Goal: Book appointment/travel/reservation

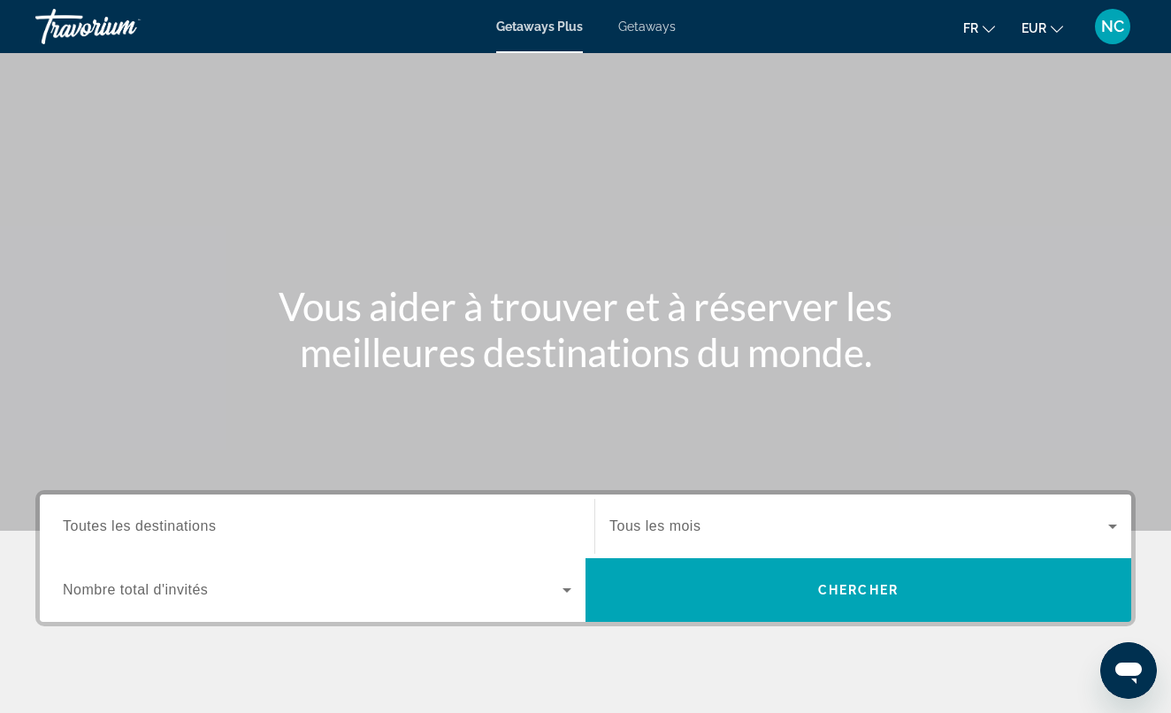
click at [638, 29] on span "Getaways" at bounding box center [646, 26] width 57 height 14
click at [186, 521] on span "Toutes les destinations" at bounding box center [139, 525] width 153 height 15
click at [186, 521] on input "Destination Toutes les destinations" at bounding box center [317, 526] width 508 height 21
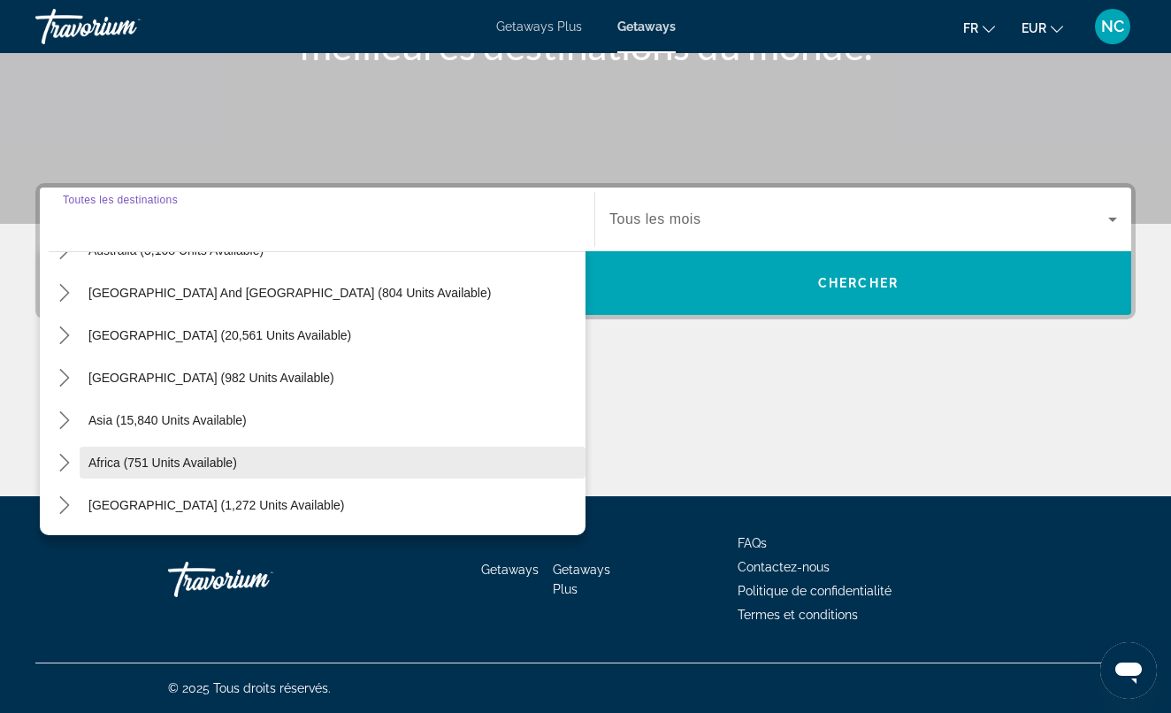
scroll to position [286, 0]
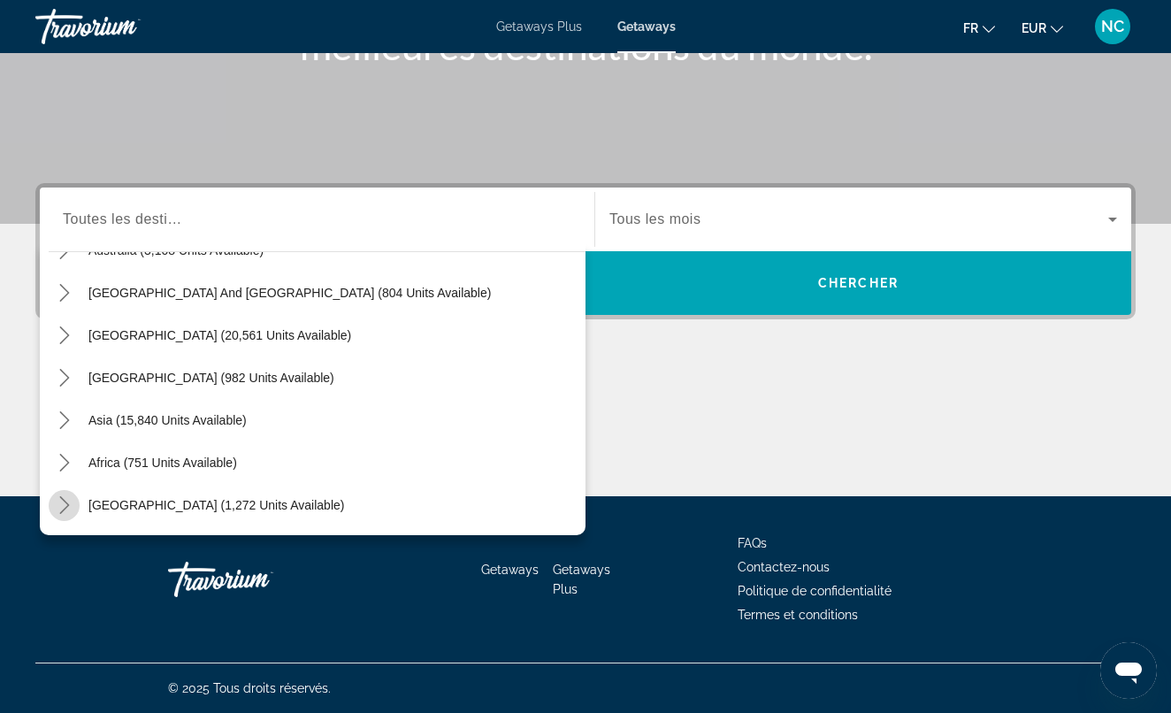
click at [64, 496] on icon "Toggle Middle East (1,272 units available) submenu" at bounding box center [65, 505] width 18 height 18
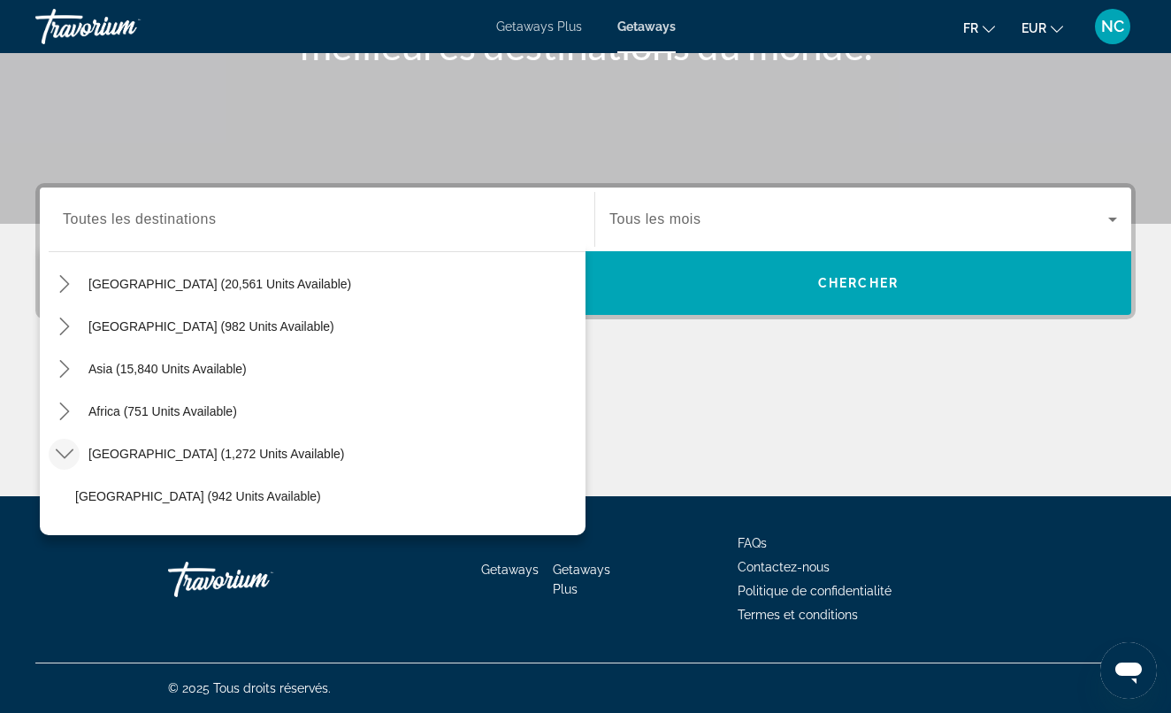
scroll to position [336, 0]
click at [69, 367] on icon "Toggle Asia (15,840 units available) submenu" at bounding box center [65, 371] width 18 height 18
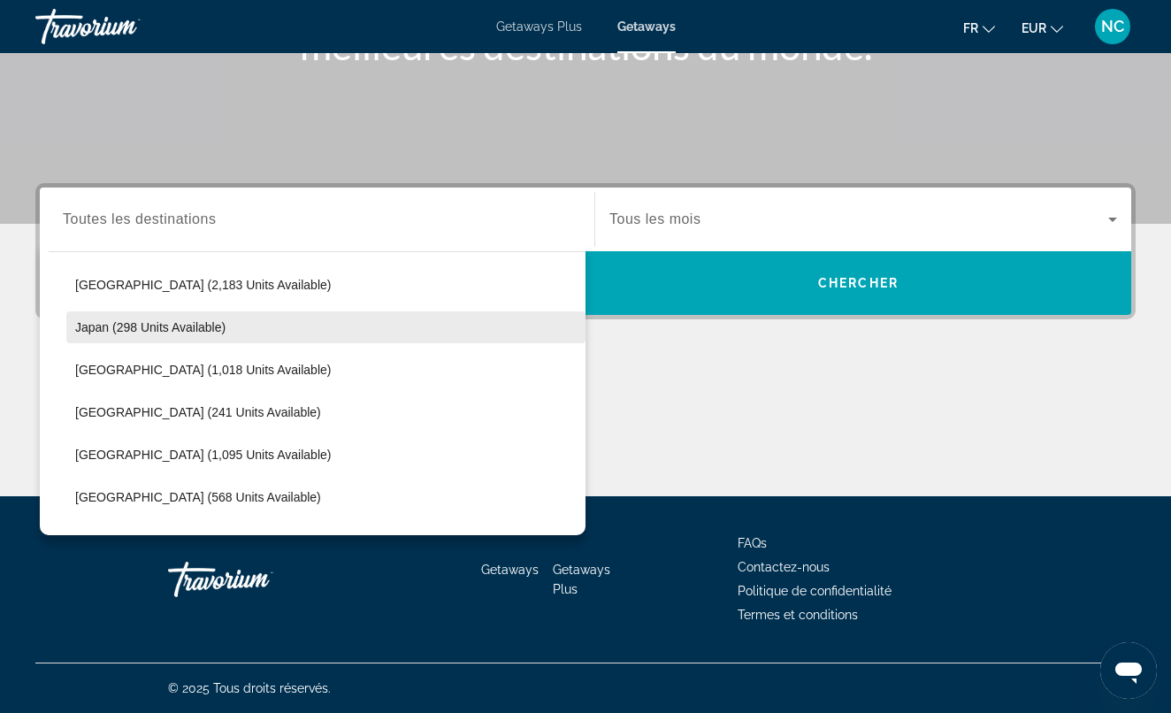
scroll to position [636, 0]
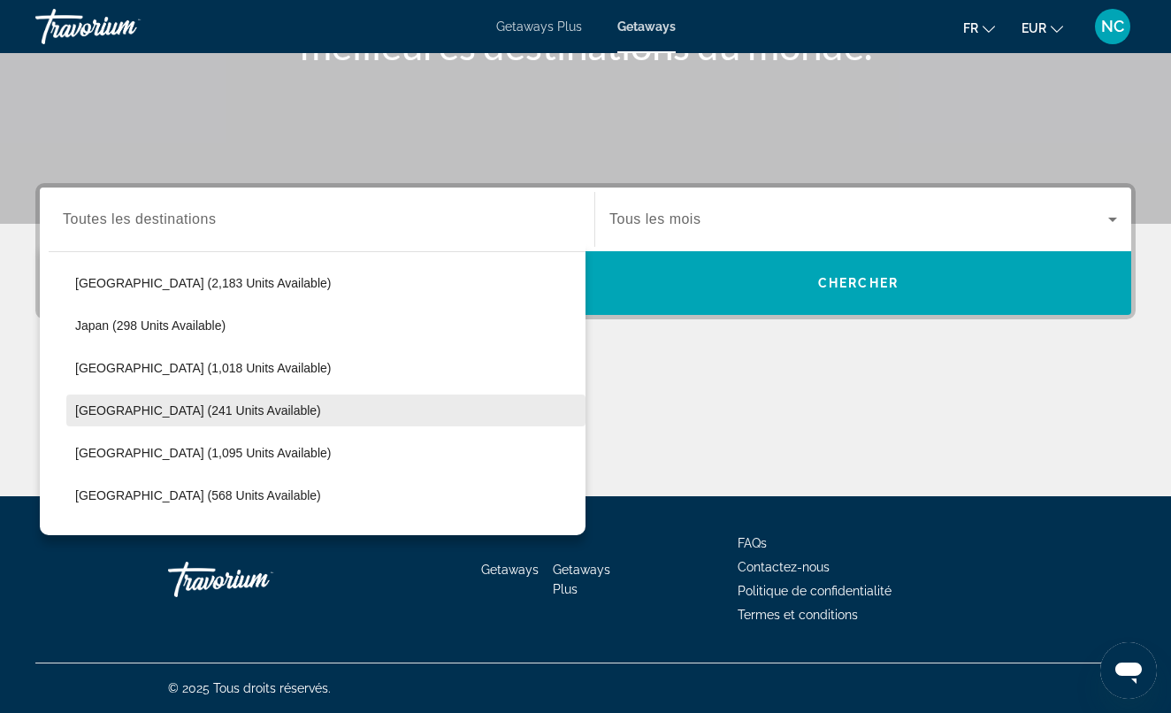
click at [140, 407] on span "[GEOGRAPHIC_DATA] (241 units available)" at bounding box center [198, 410] width 246 height 14
type input "**********"
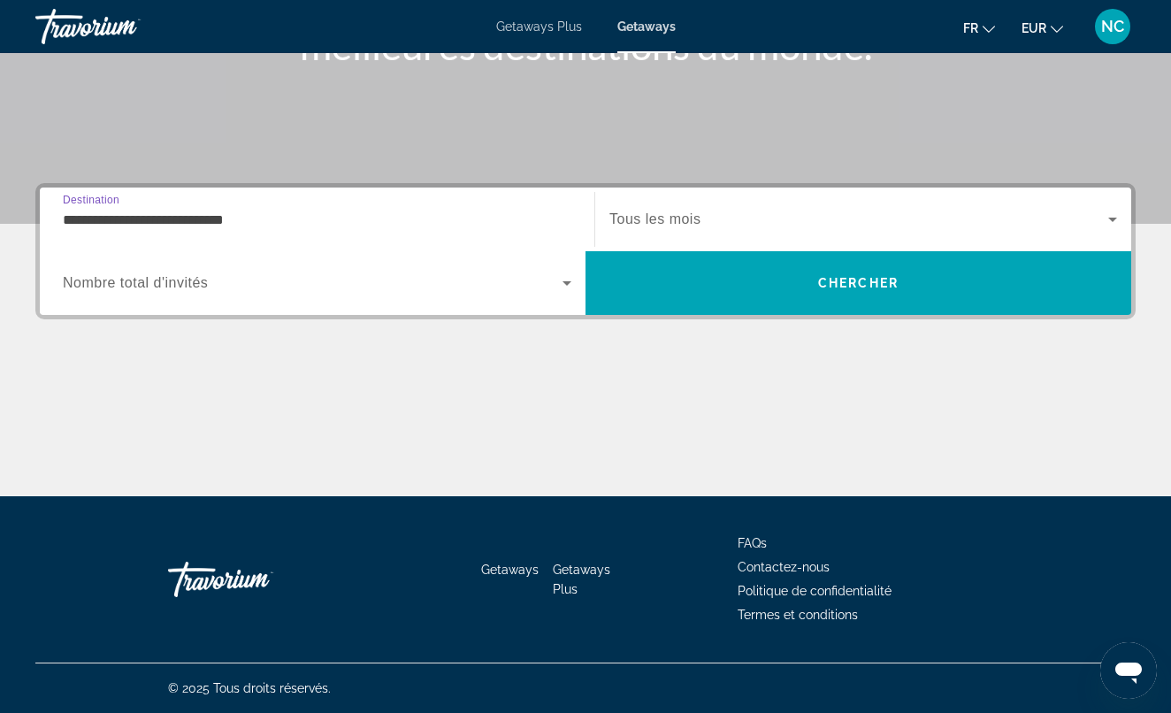
click at [685, 218] on span "Tous les mois" at bounding box center [654, 218] width 91 height 15
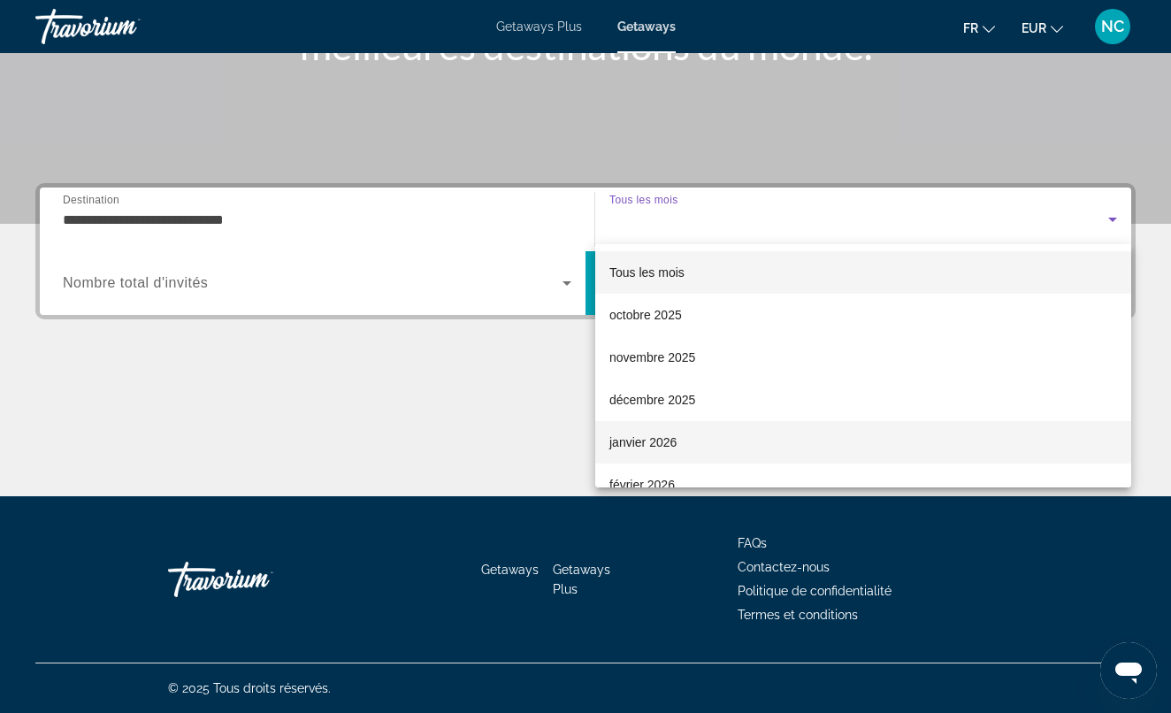
click at [651, 438] on span "janvier 2026" at bounding box center [642, 442] width 67 height 21
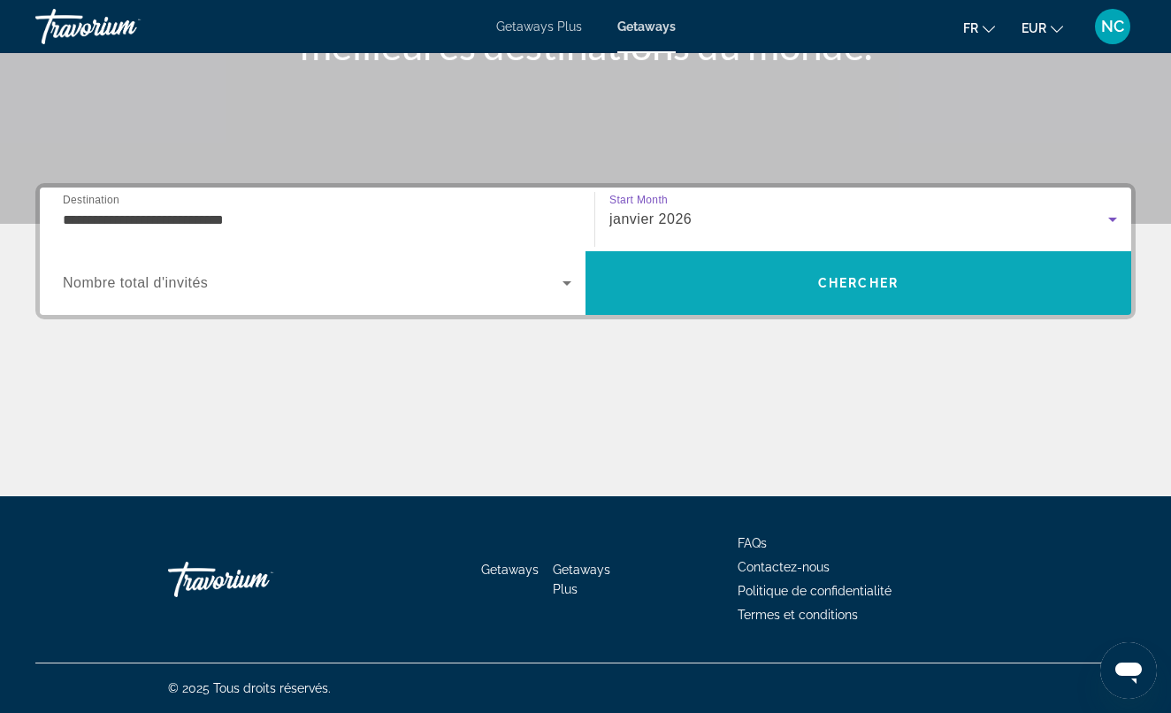
click at [753, 295] on span "Search" at bounding box center [858, 283] width 546 height 42
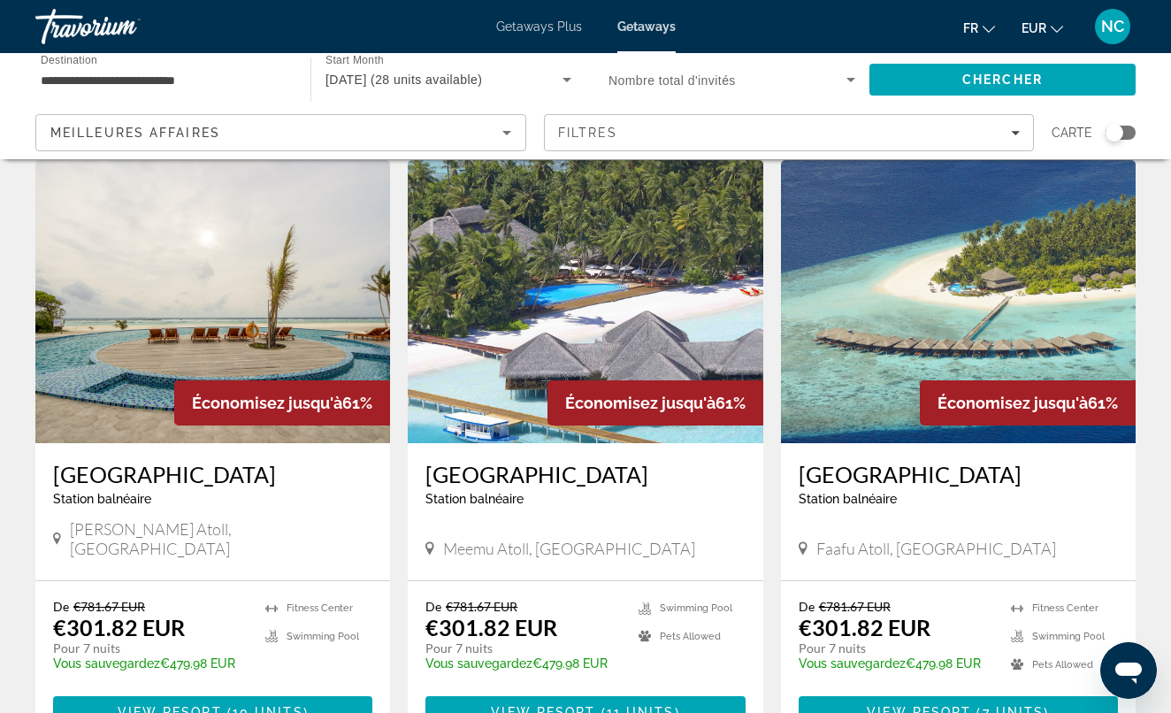
scroll to position [62, 0]
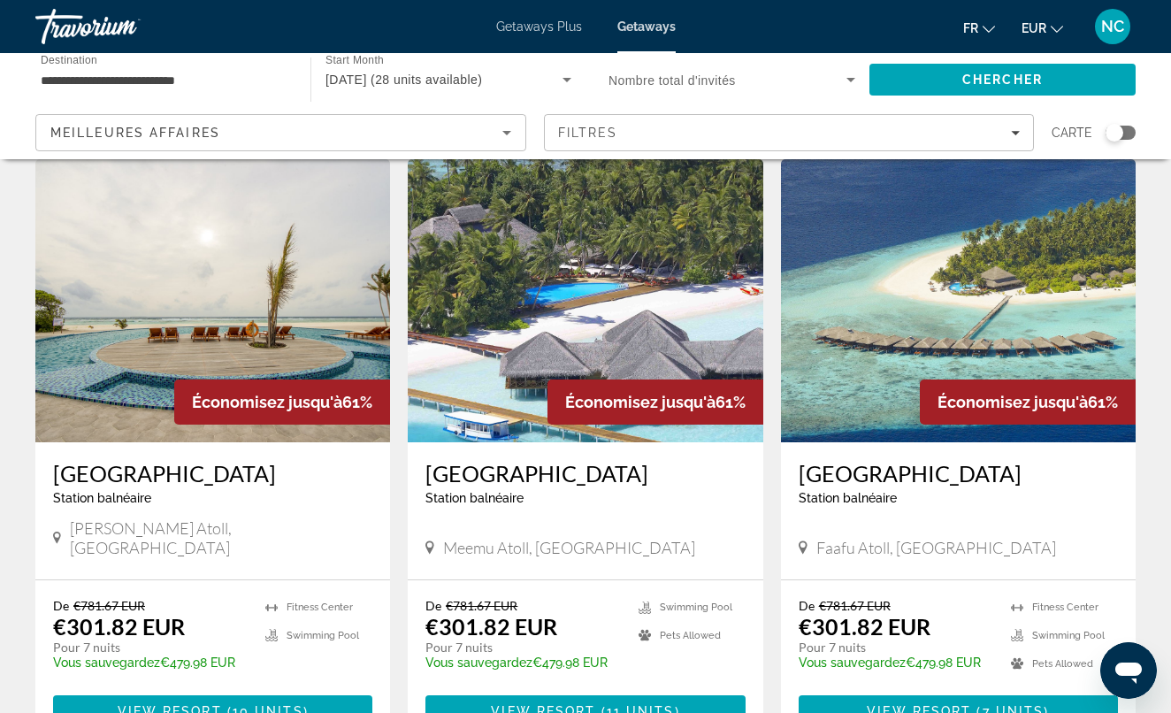
click at [911, 299] on img "Main content" at bounding box center [958, 300] width 355 height 283
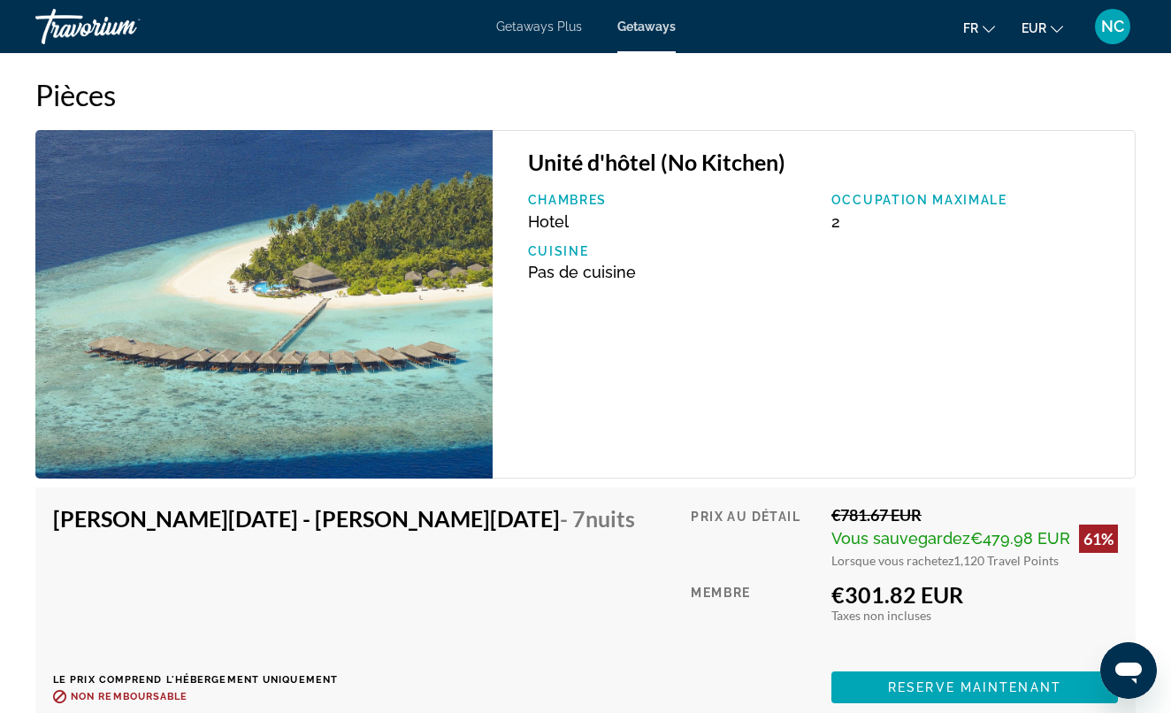
scroll to position [3554, 0]
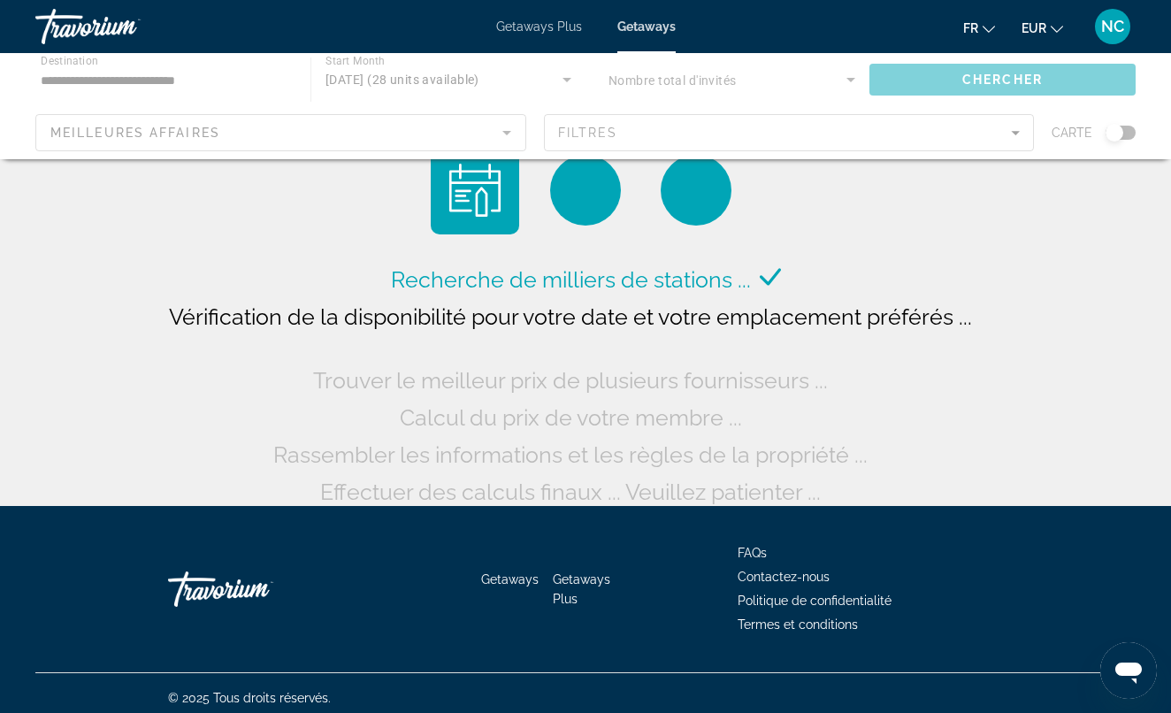
click at [566, 28] on span "Getaways Plus" at bounding box center [539, 26] width 86 height 14
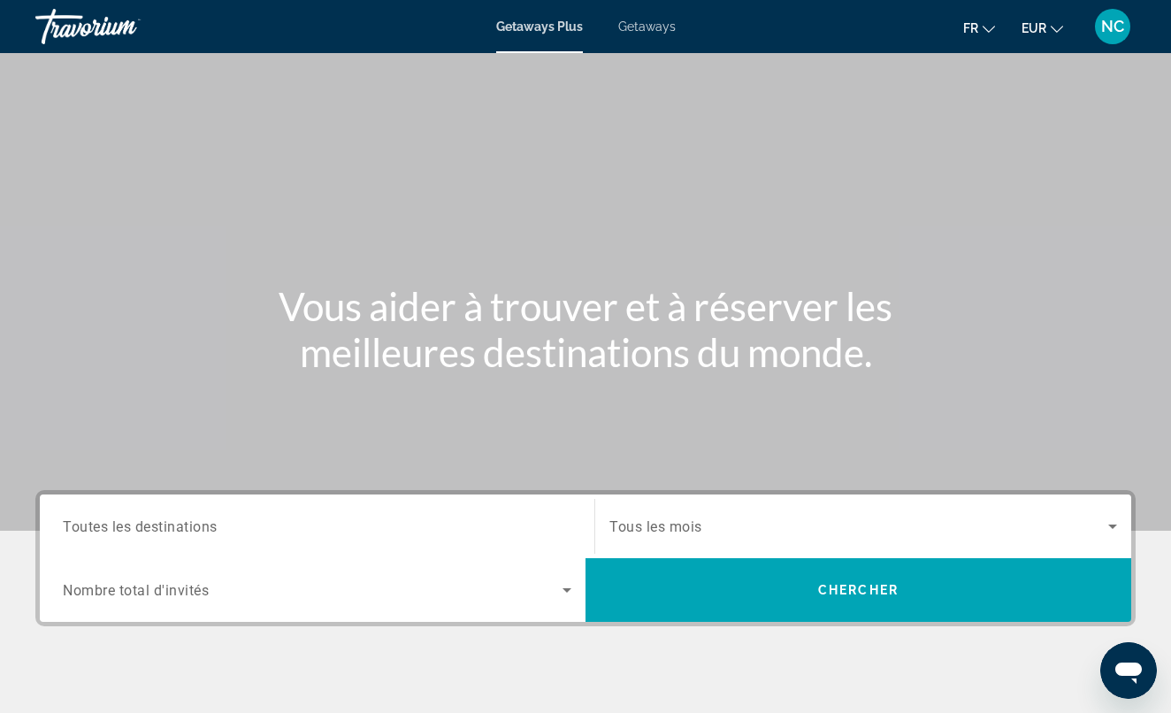
click at [635, 31] on span "Getaways" at bounding box center [646, 26] width 57 height 14
click at [225, 522] on input "Destination Toutes les destinations" at bounding box center [317, 526] width 508 height 21
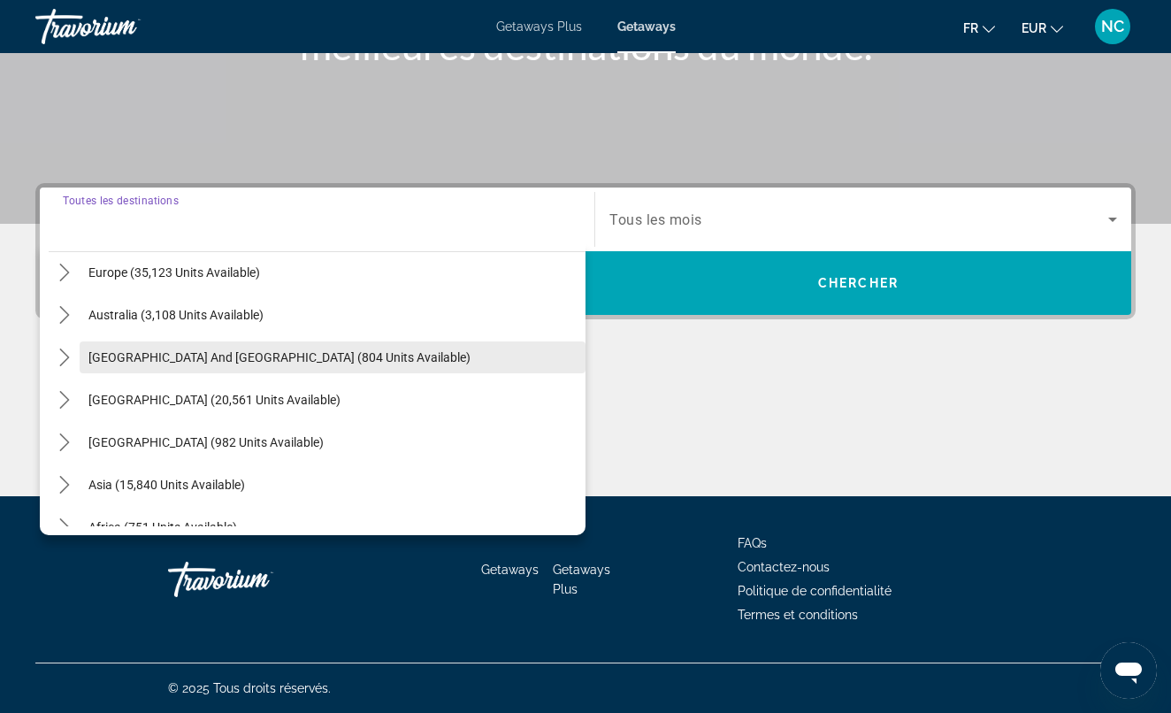
scroll to position [231, 0]
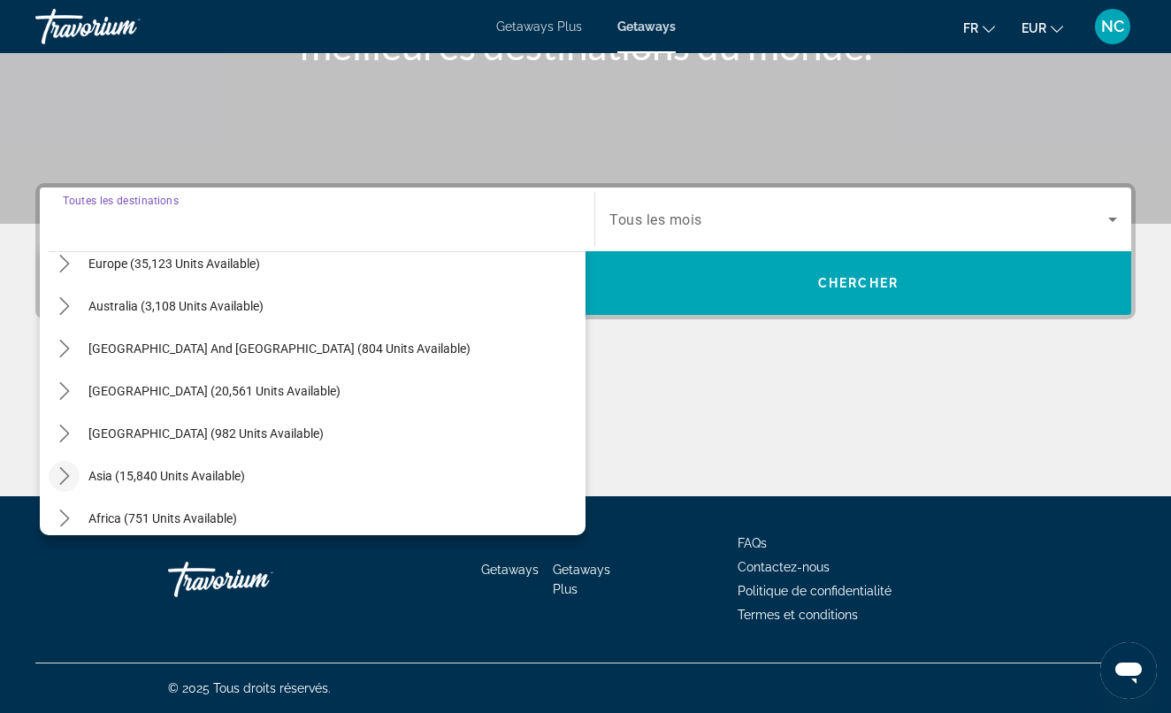
click at [67, 478] on icon "Toggle Asia (15,840 units available) submenu" at bounding box center [64, 476] width 10 height 18
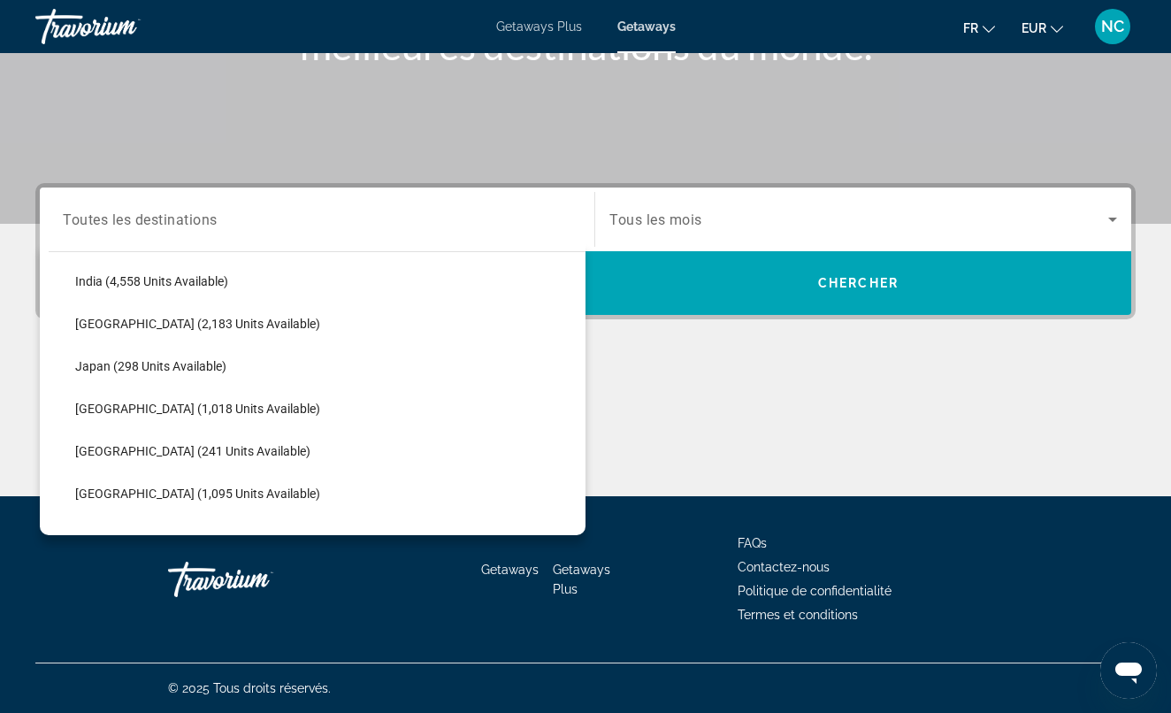
scroll to position [623, 0]
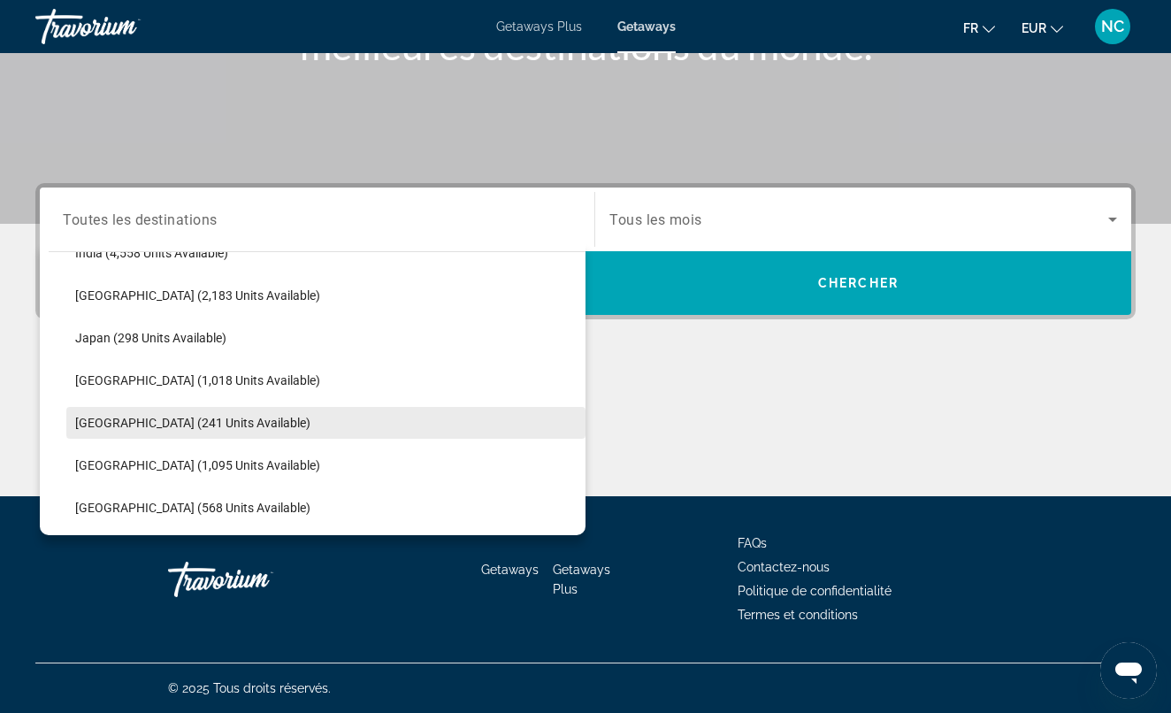
click at [147, 419] on span "[GEOGRAPHIC_DATA] (241 units available)" at bounding box center [192, 423] width 235 height 14
type input "**********"
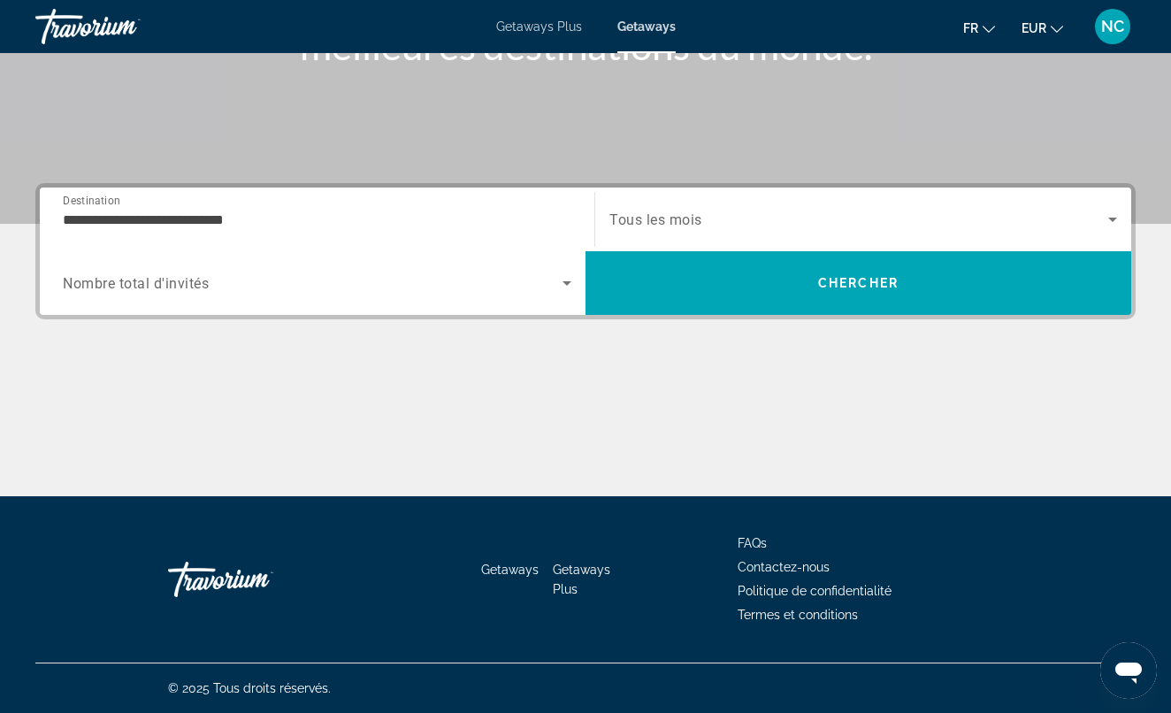
click at [668, 216] on span "Tous les mois" at bounding box center [655, 219] width 93 height 17
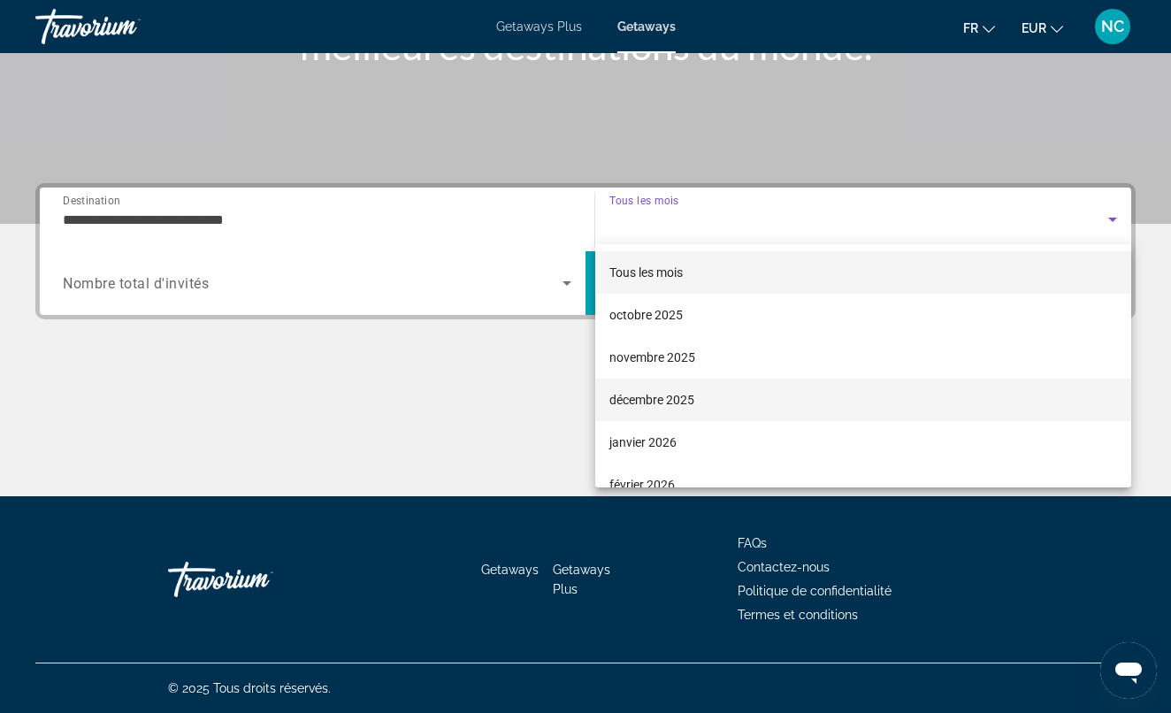
click at [641, 398] on span "décembre 2025" at bounding box center [651, 399] width 85 height 21
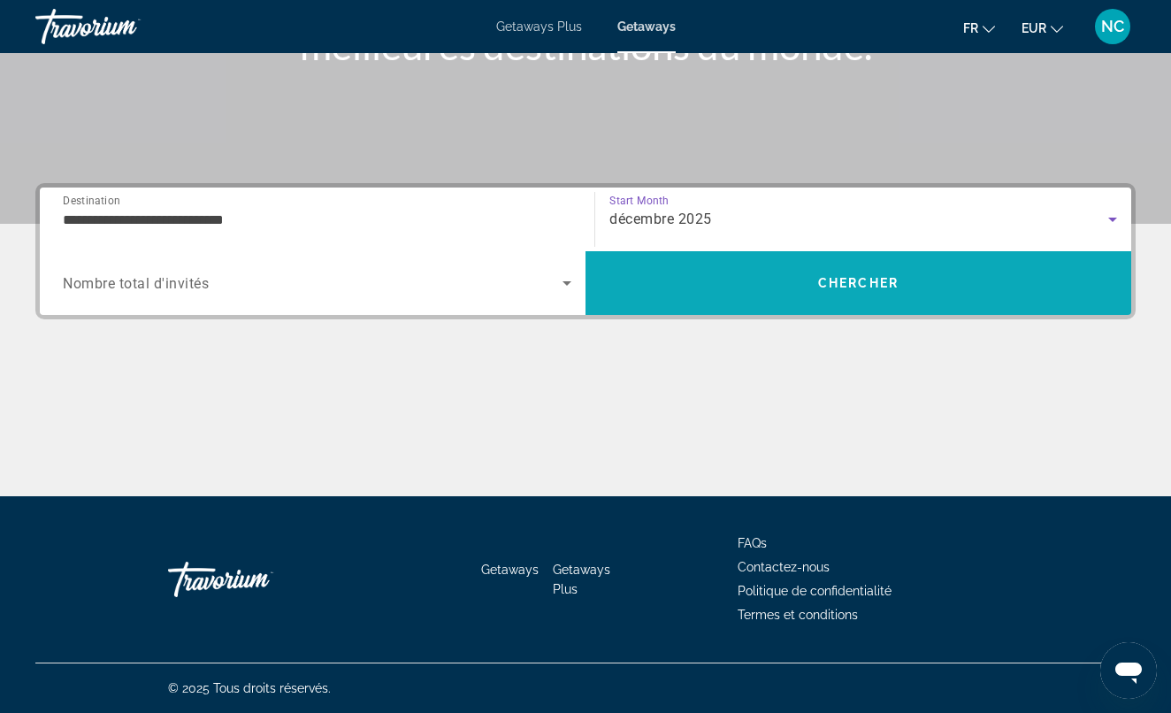
click at [735, 281] on span "Search" at bounding box center [858, 283] width 546 height 42
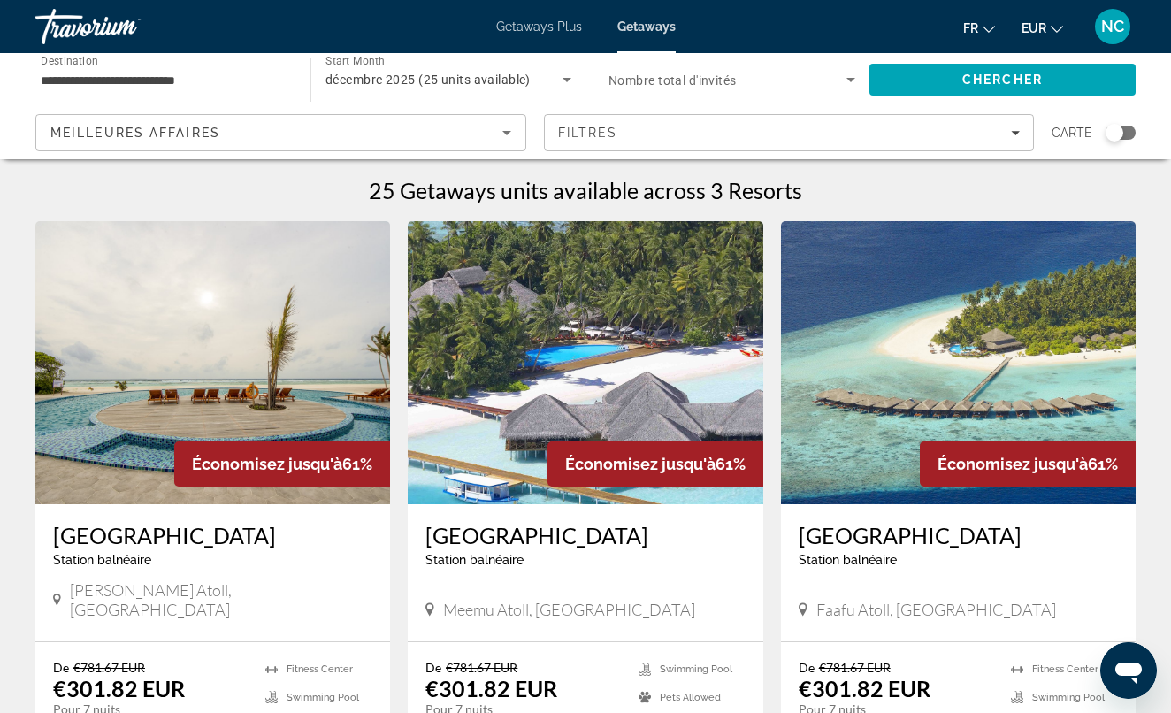
click at [572, 31] on span "Getaways Plus" at bounding box center [539, 26] width 86 height 14
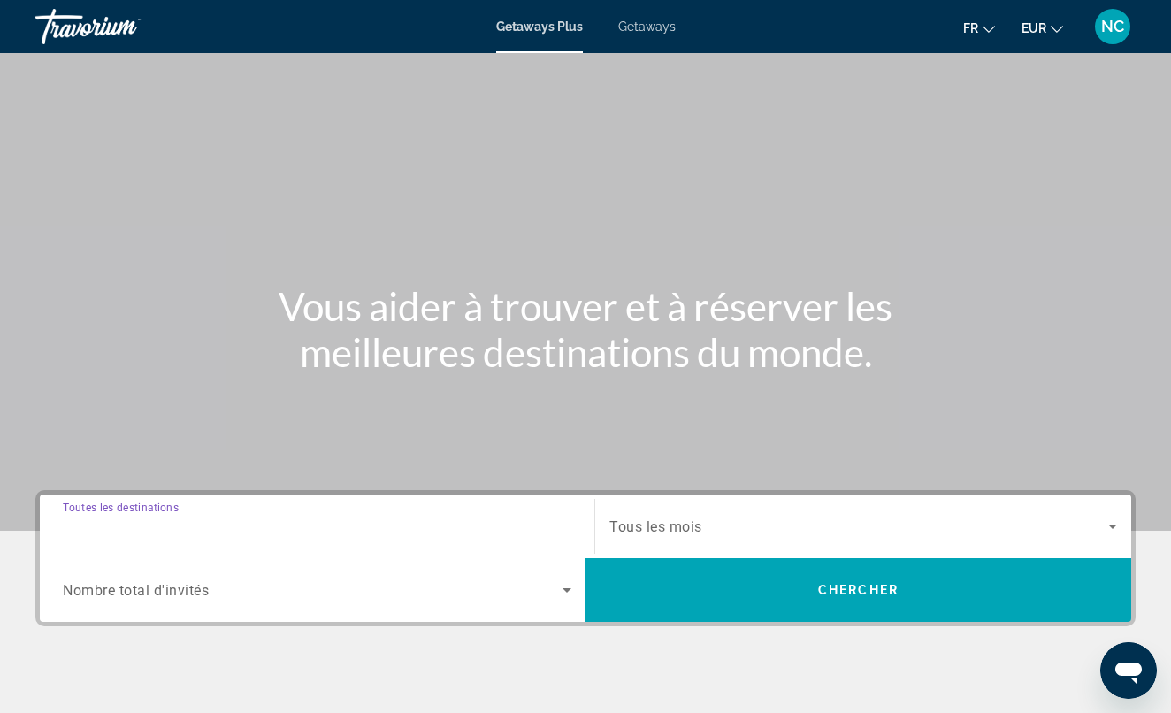
click at [220, 516] on input "Destination Toutes les destinations" at bounding box center [317, 526] width 508 height 21
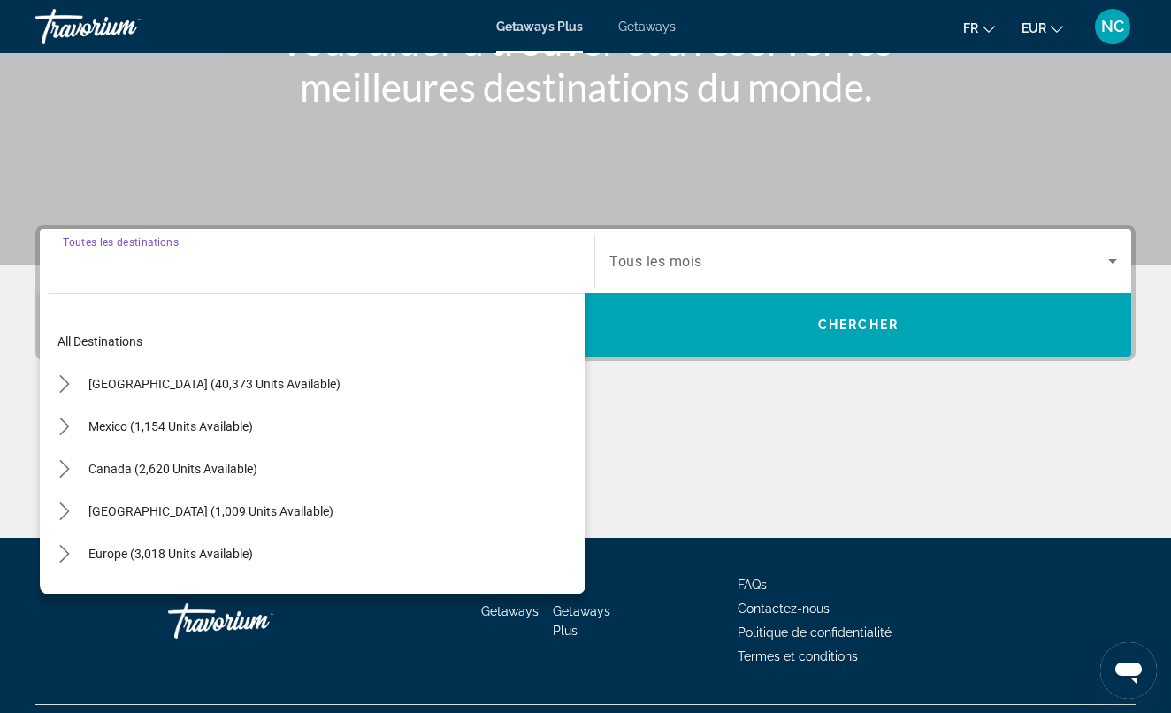
scroll to position [307, 0]
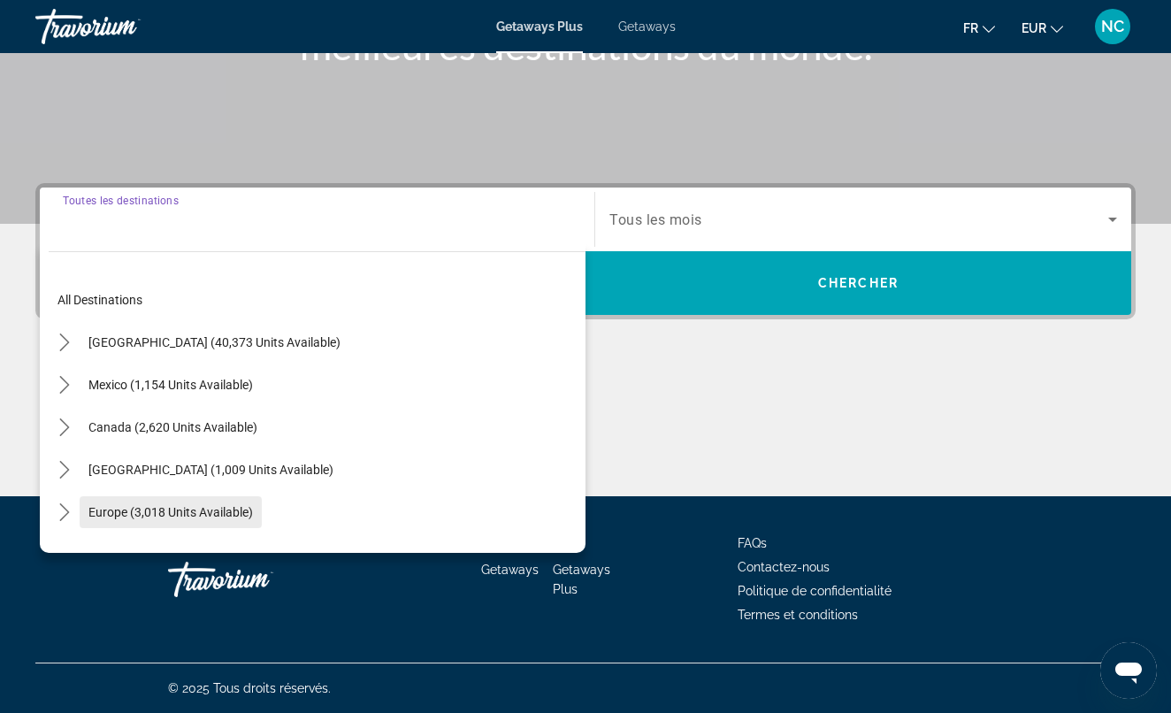
click at [220, 516] on span "Europe (3,018 units available)" at bounding box center [170, 512] width 164 height 14
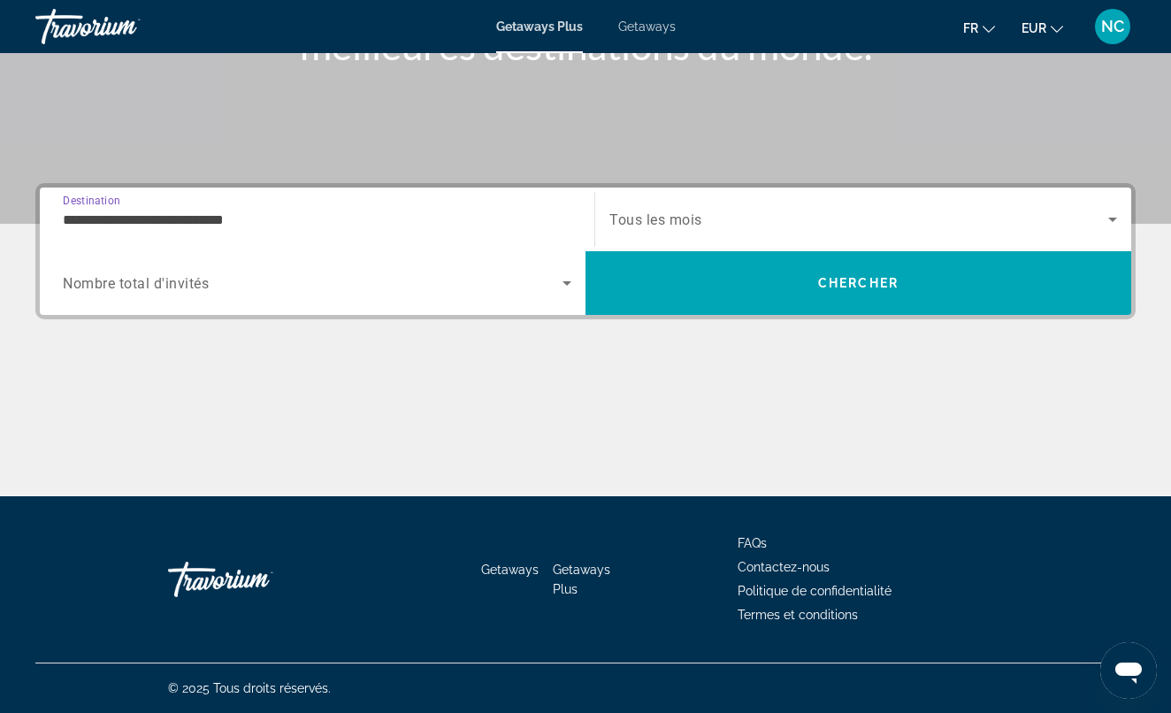
click at [277, 232] on div "**********" at bounding box center [317, 220] width 508 height 50
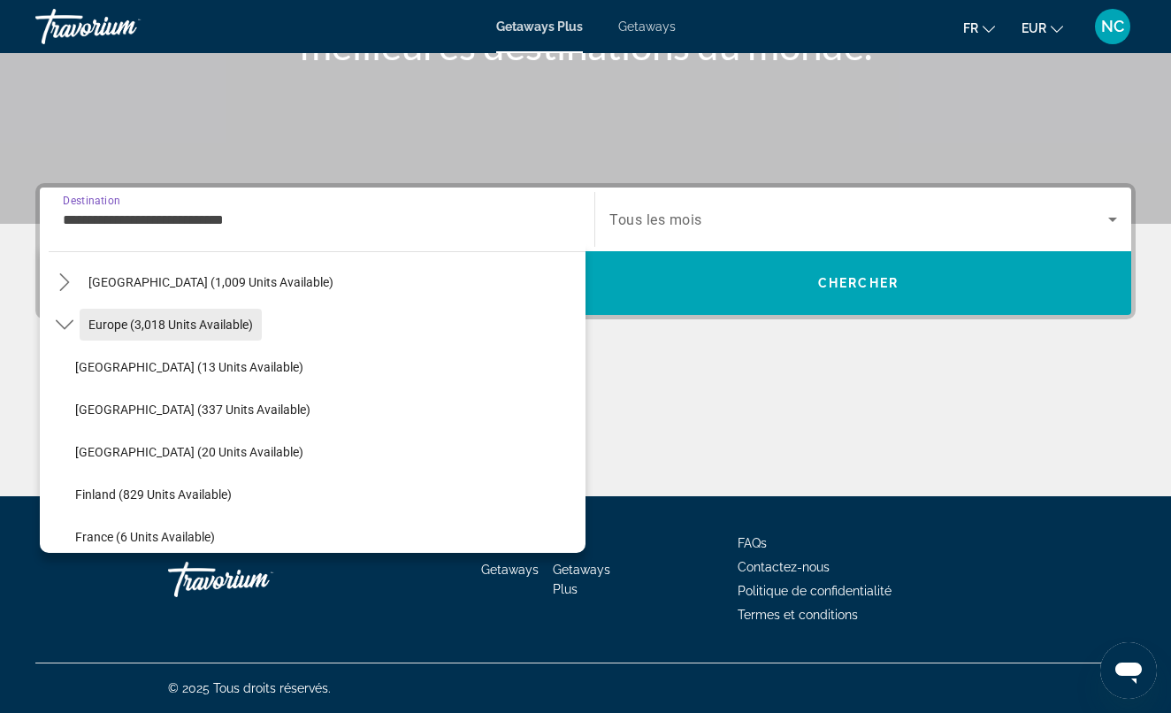
scroll to position [193, 0]
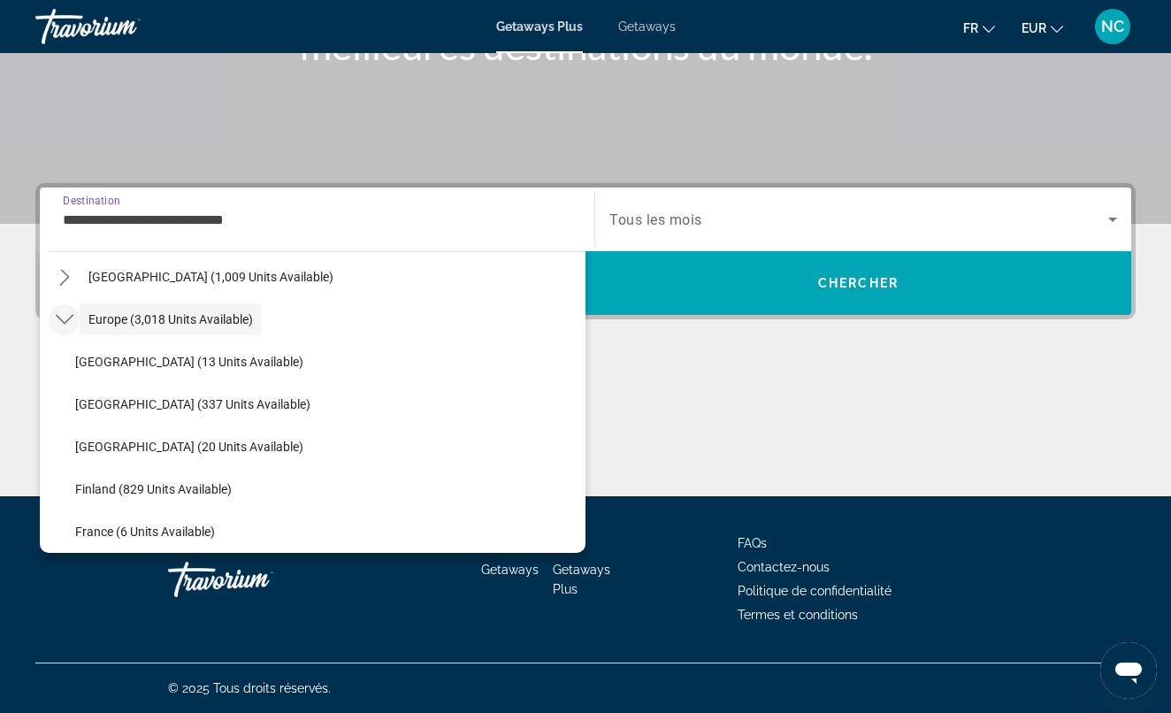
click at [68, 321] on icon "Toggle Europe (3,018 units available) submenu" at bounding box center [64, 320] width 18 height 10
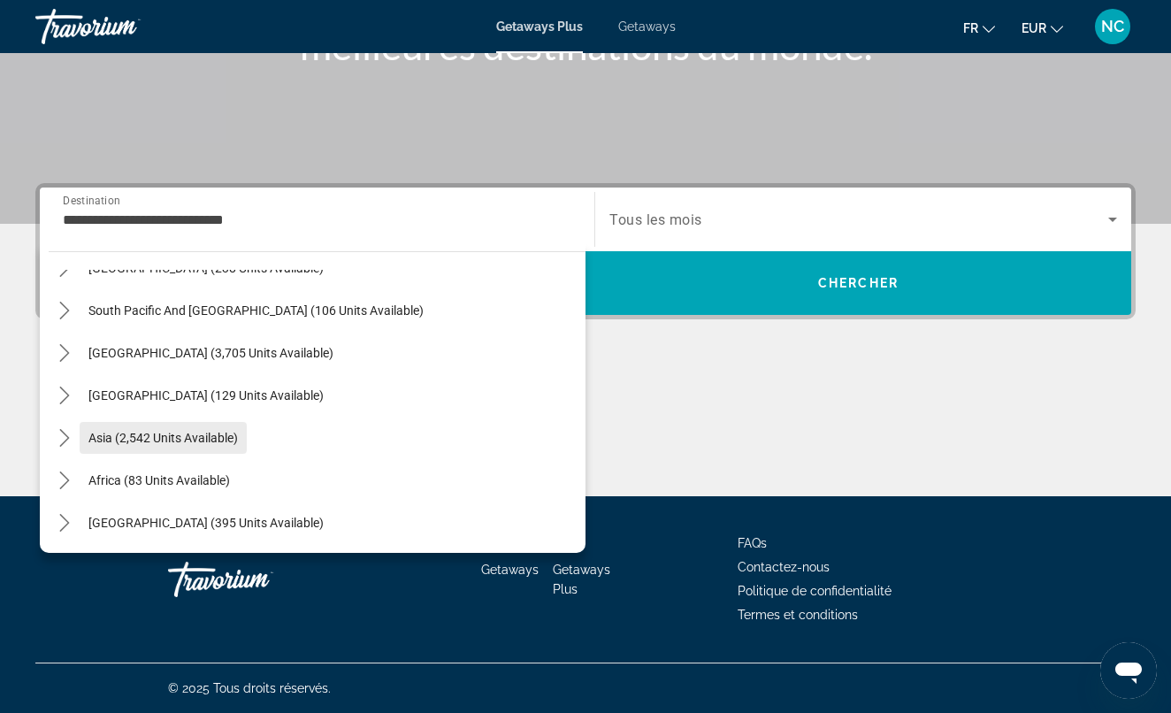
scroll to position [286, 0]
click at [65, 439] on icon "Toggle Asia (2,542 units available) submenu" at bounding box center [65, 438] width 18 height 18
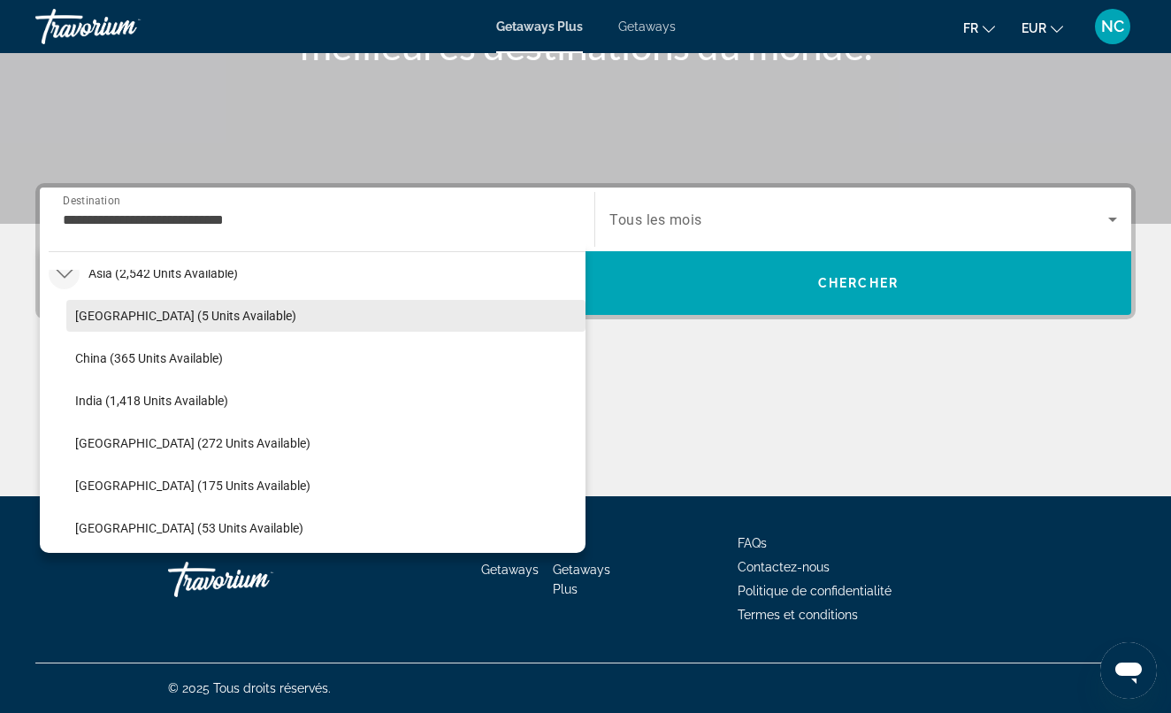
scroll to position [455, 0]
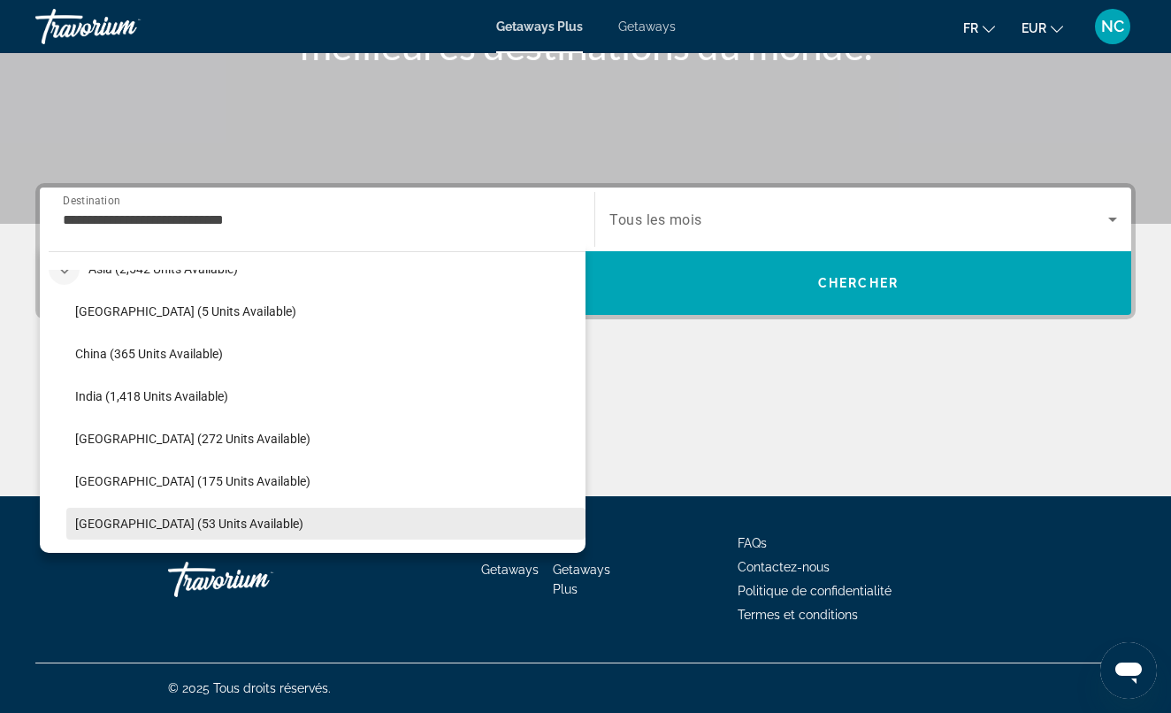
click at [120, 526] on span "[GEOGRAPHIC_DATA] (53 units available)" at bounding box center [189, 523] width 228 height 14
type input "**********"
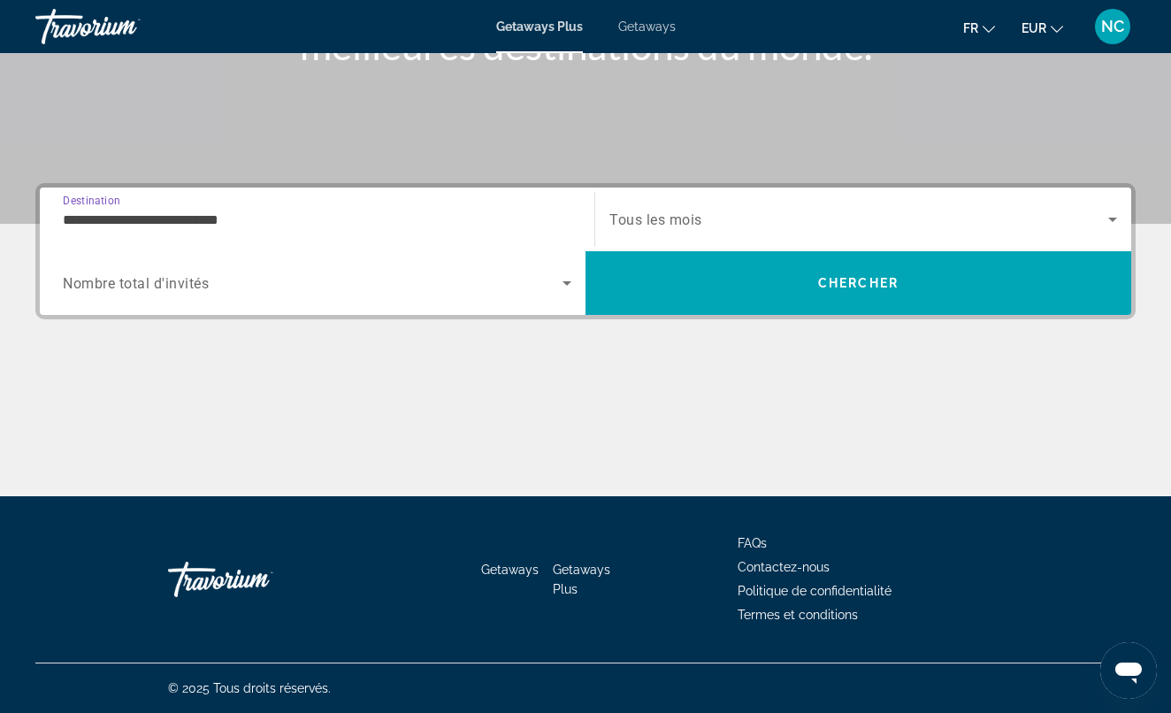
click at [720, 217] on span "Search widget" at bounding box center [858, 219] width 499 height 21
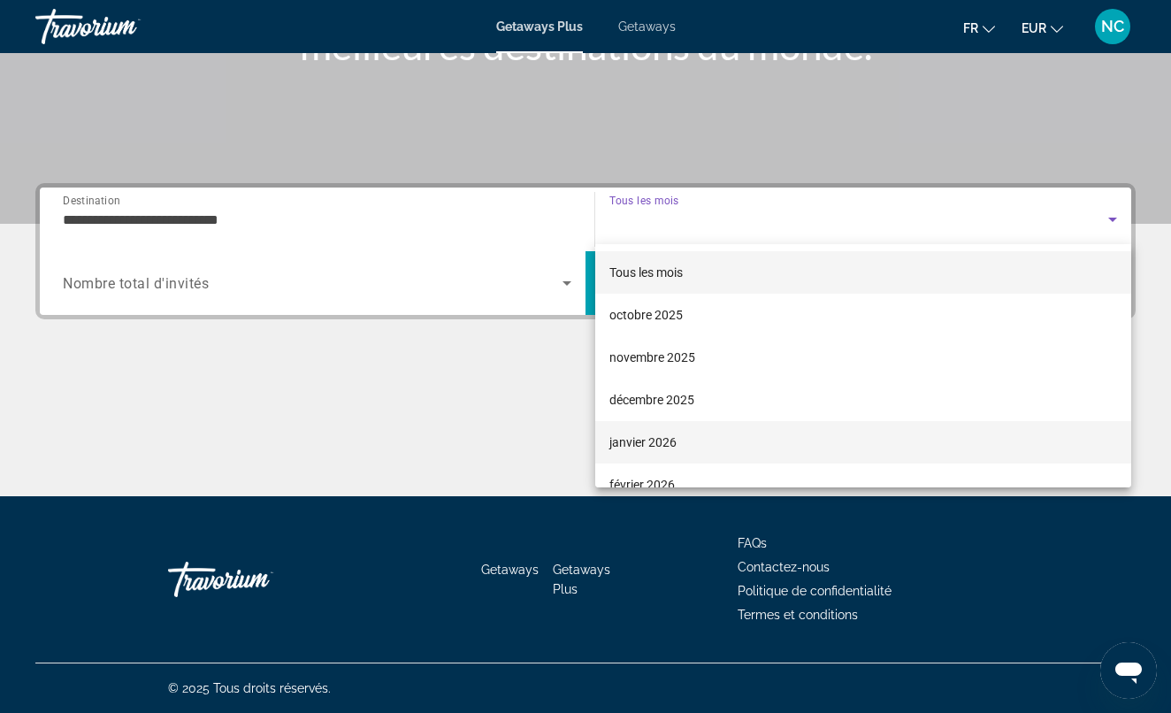
click at [649, 439] on span "janvier 2026" at bounding box center [642, 442] width 67 height 21
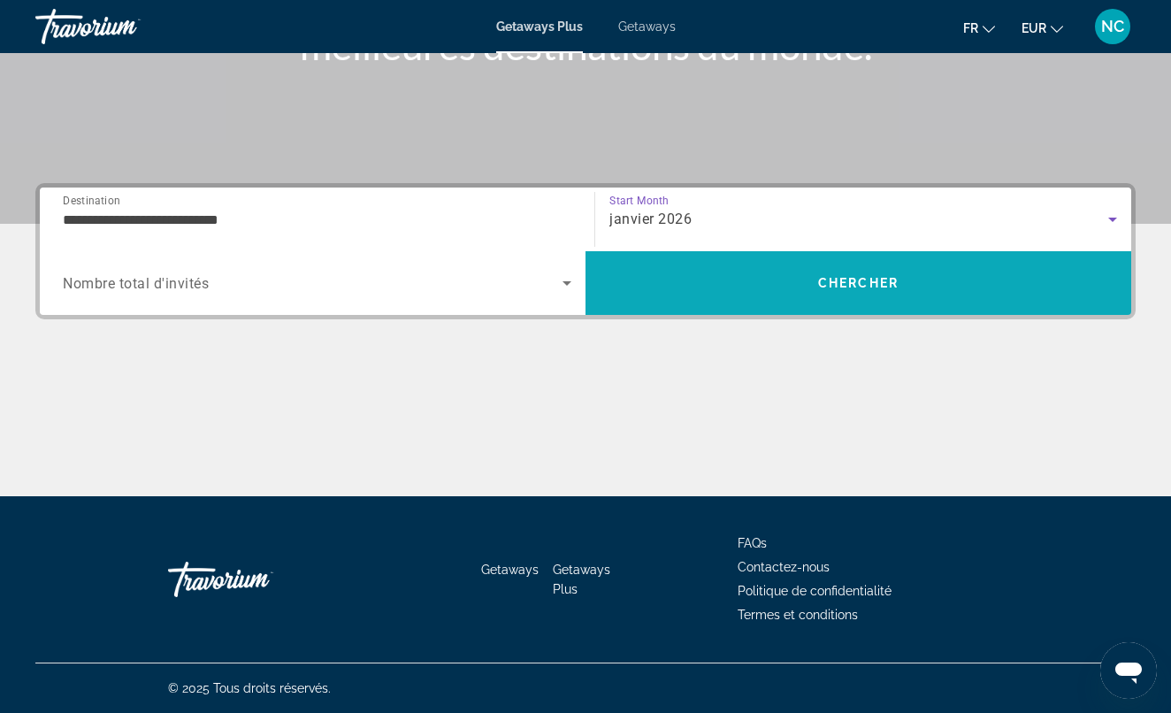
click at [724, 302] on span "Search" at bounding box center [858, 283] width 546 height 42
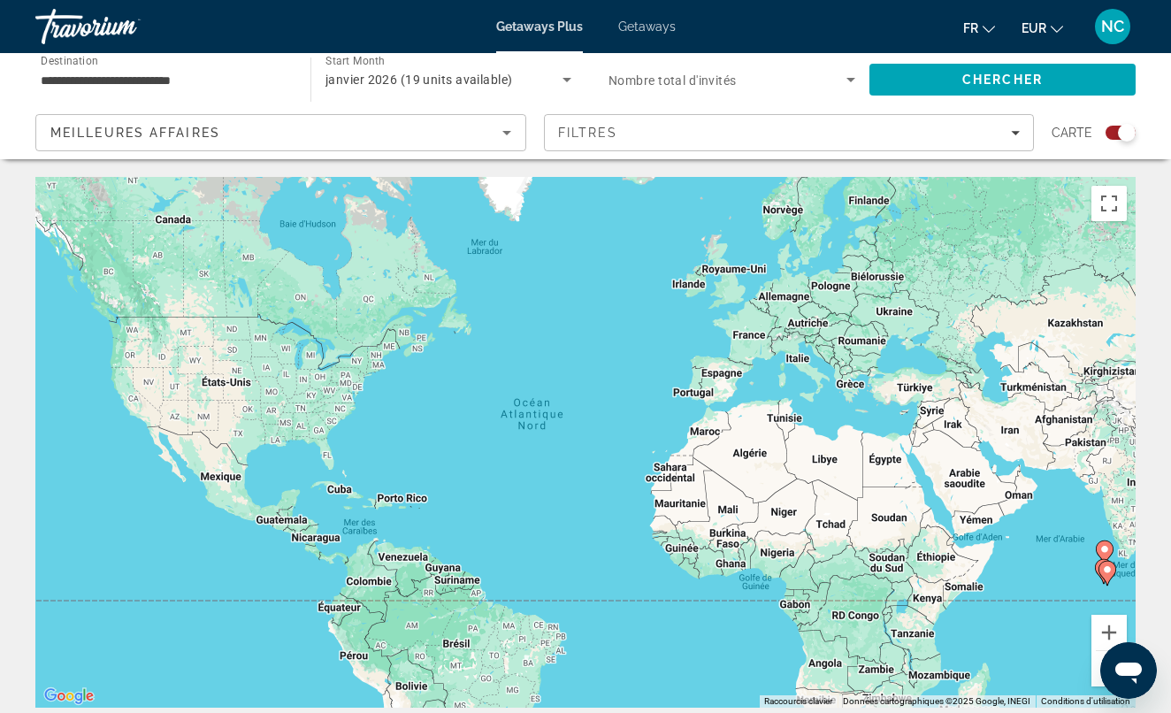
click at [1112, 134] on div "Search widget" at bounding box center [1120, 133] width 30 height 14
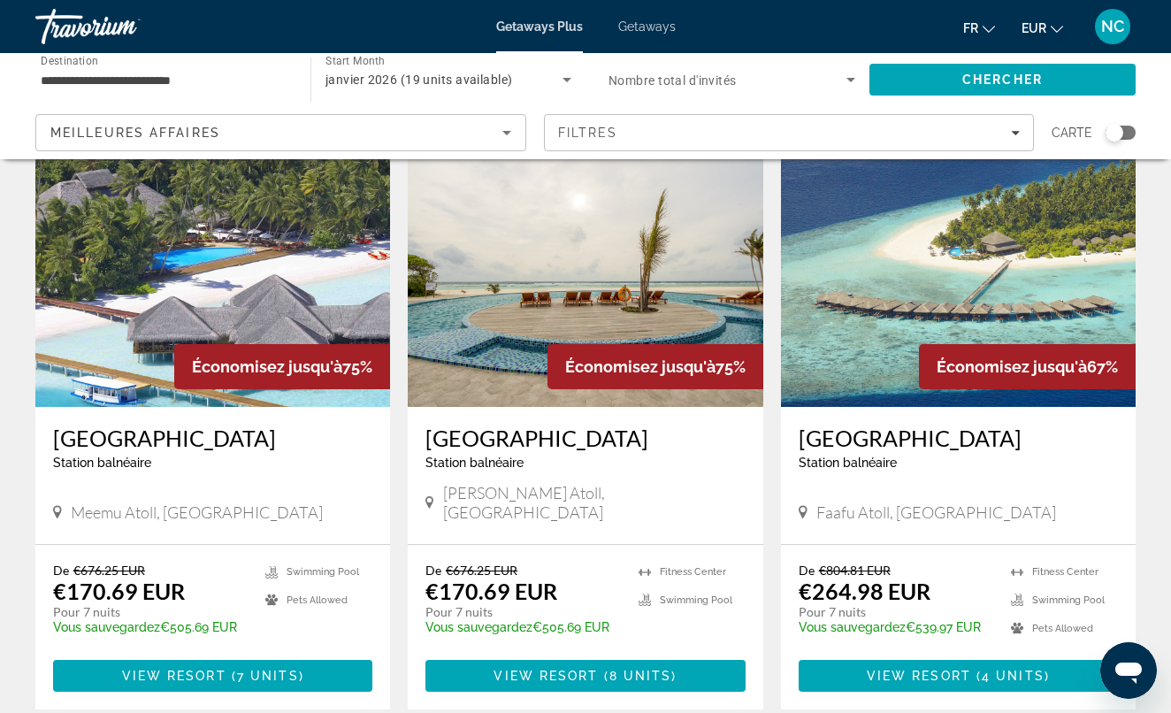
scroll to position [52, 0]
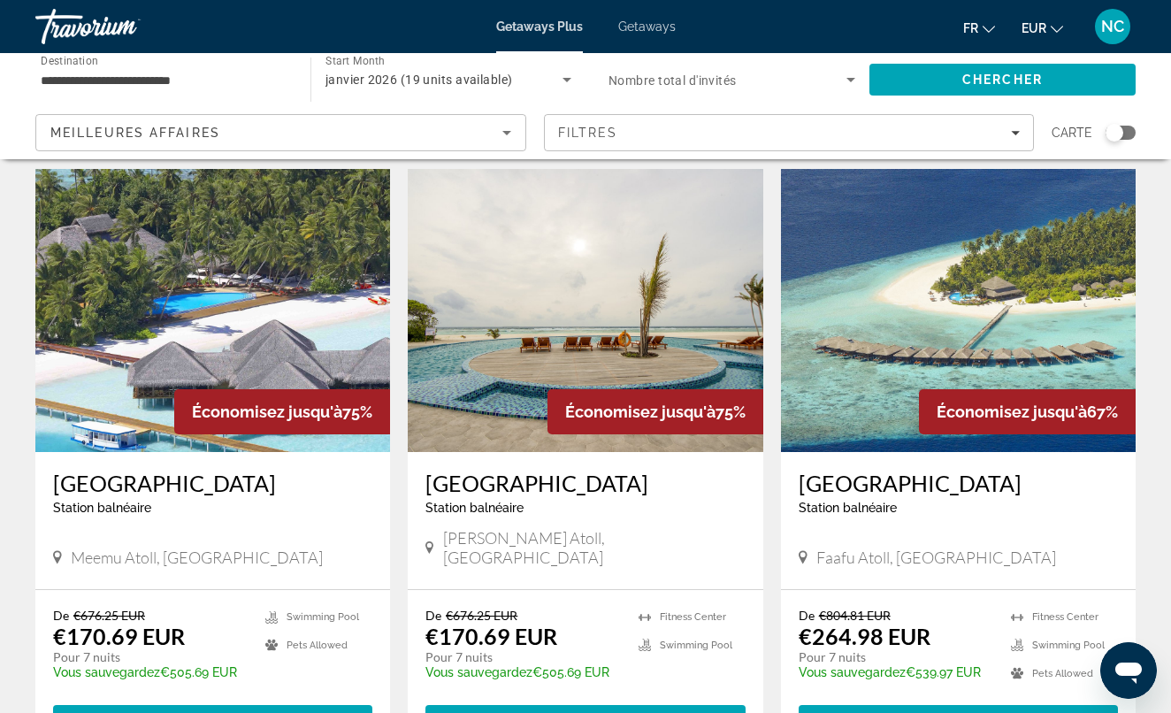
click at [208, 399] on div "Économisez jusqu'à 75%" at bounding box center [282, 411] width 216 height 45
click at [260, 287] on img "Main content" at bounding box center [212, 310] width 355 height 283
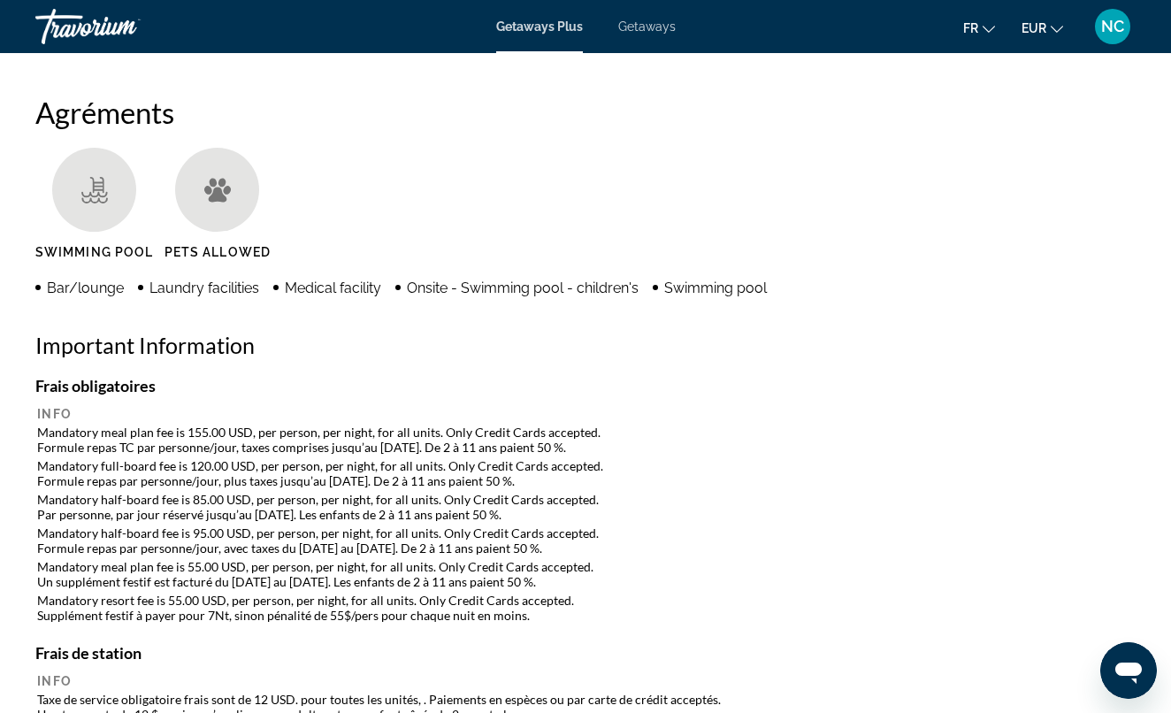
scroll to position [1639, 0]
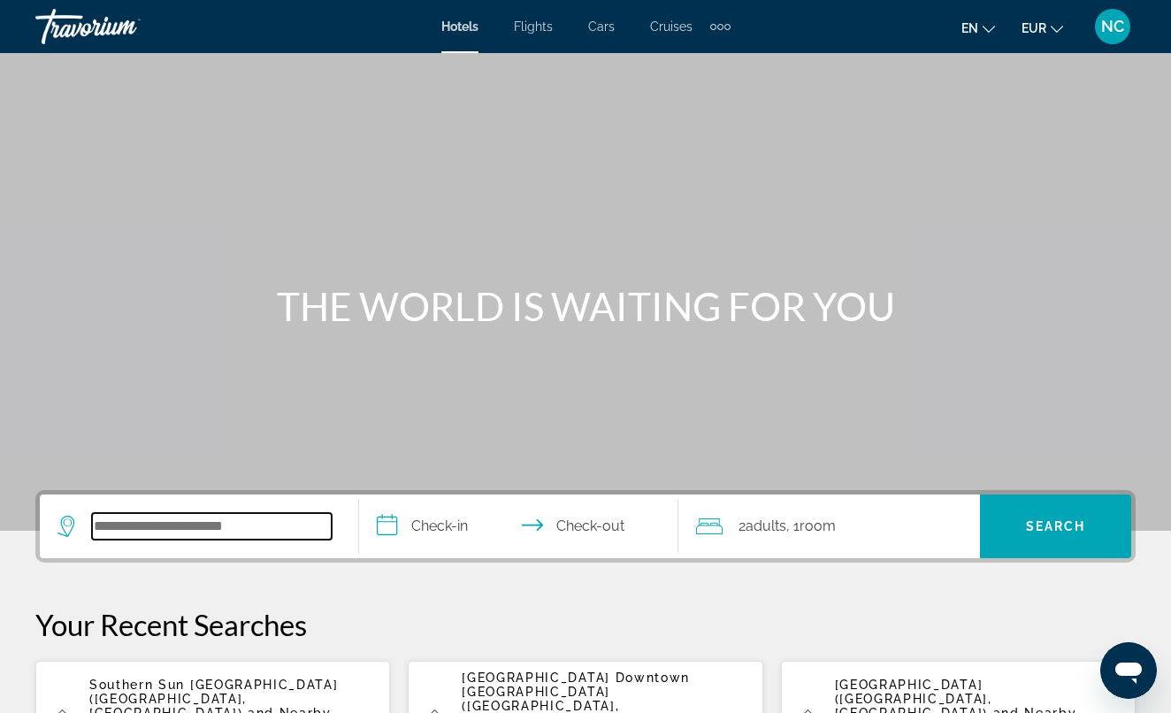
click at [141, 522] on input "Search hotel destination" at bounding box center [212, 526] width 240 height 27
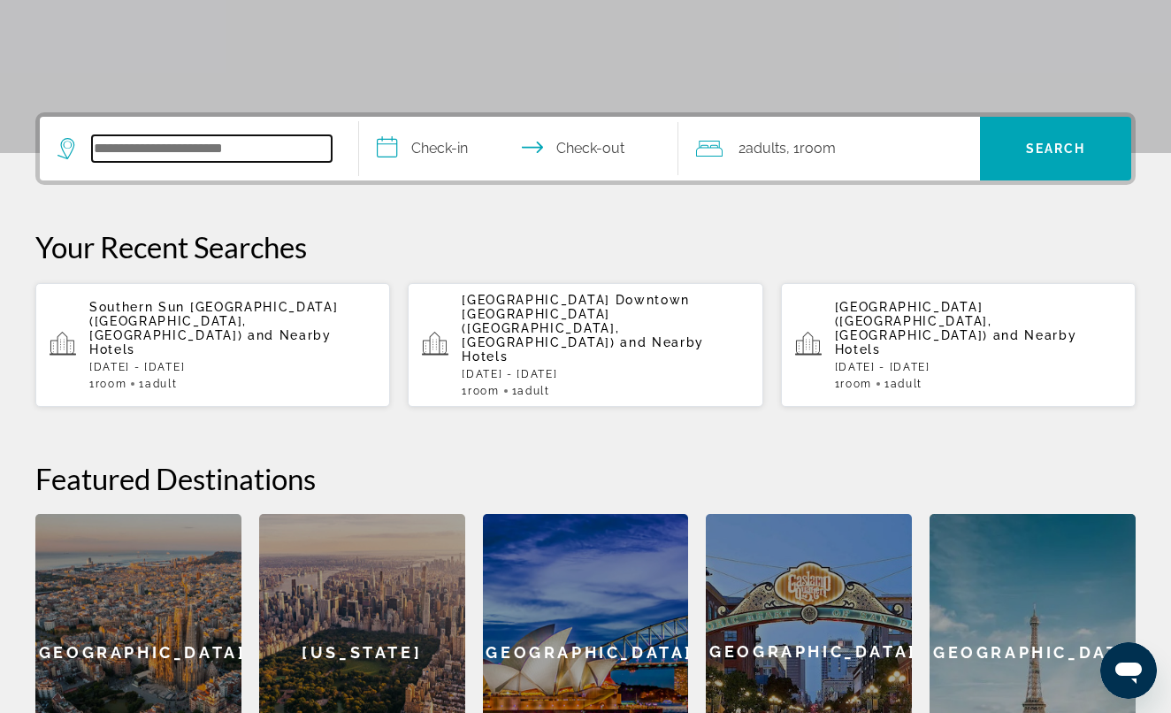
scroll to position [432, 0]
